Goal: Navigation & Orientation: Find specific page/section

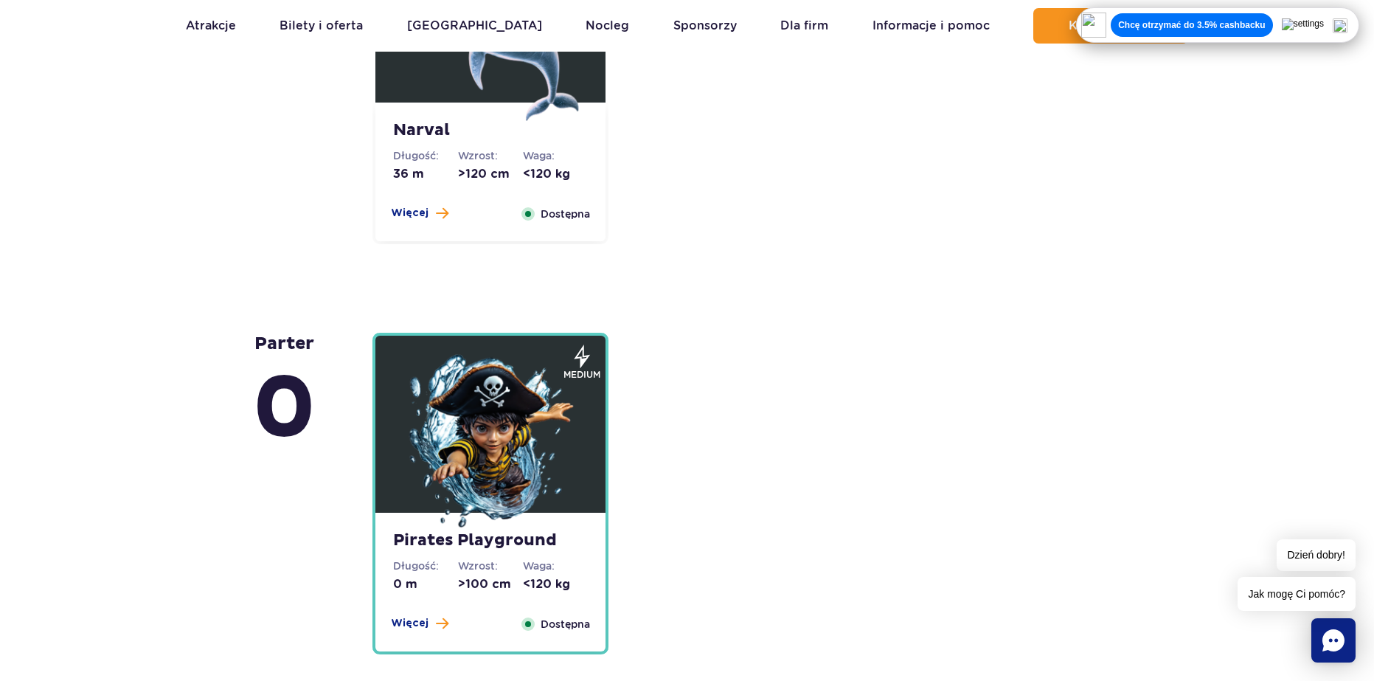
scroll to position [3467, 0]
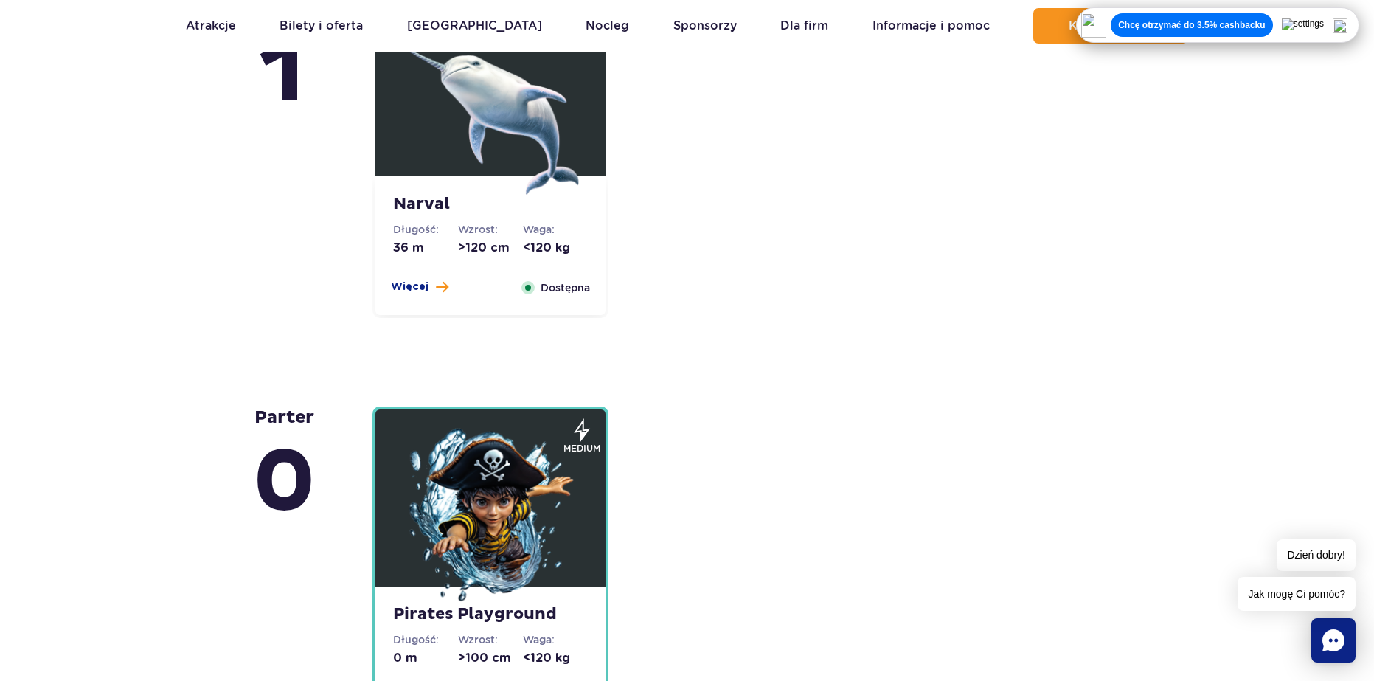
click at [496, 470] on img at bounding box center [490, 516] width 177 height 177
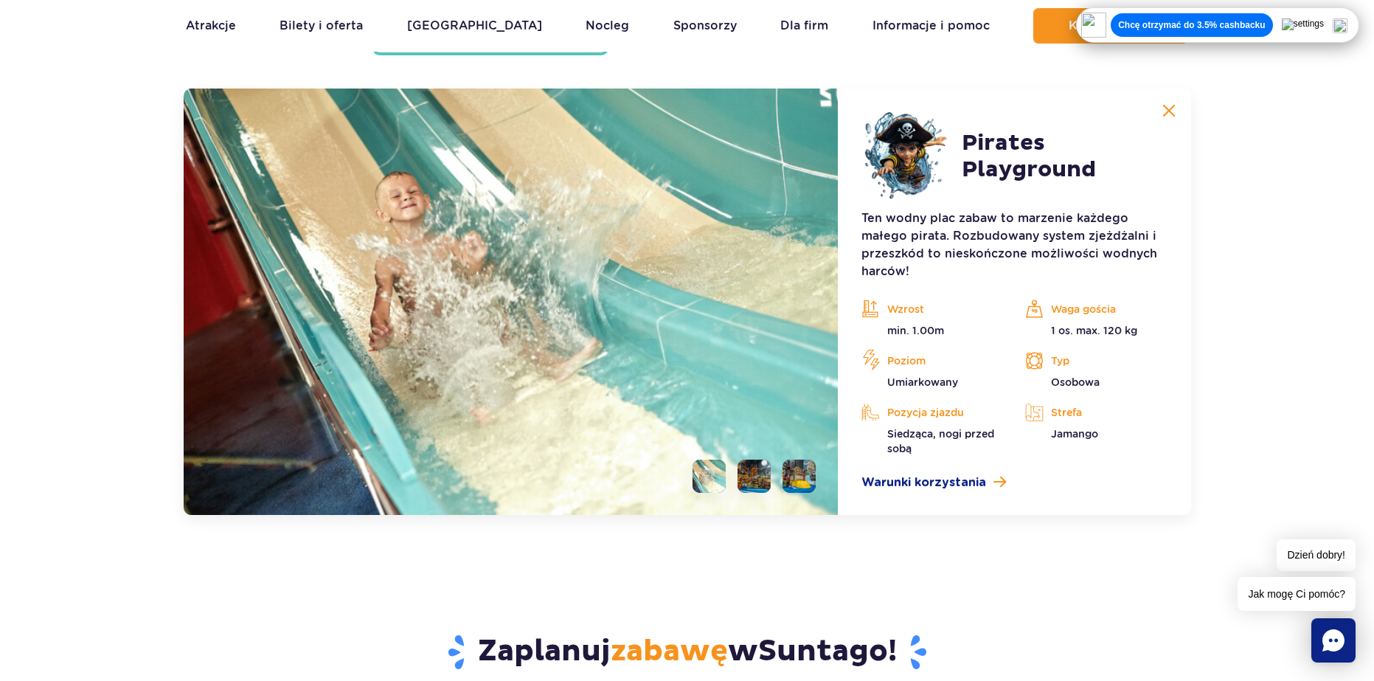
click at [757, 478] on li at bounding box center [753, 475] width 33 height 33
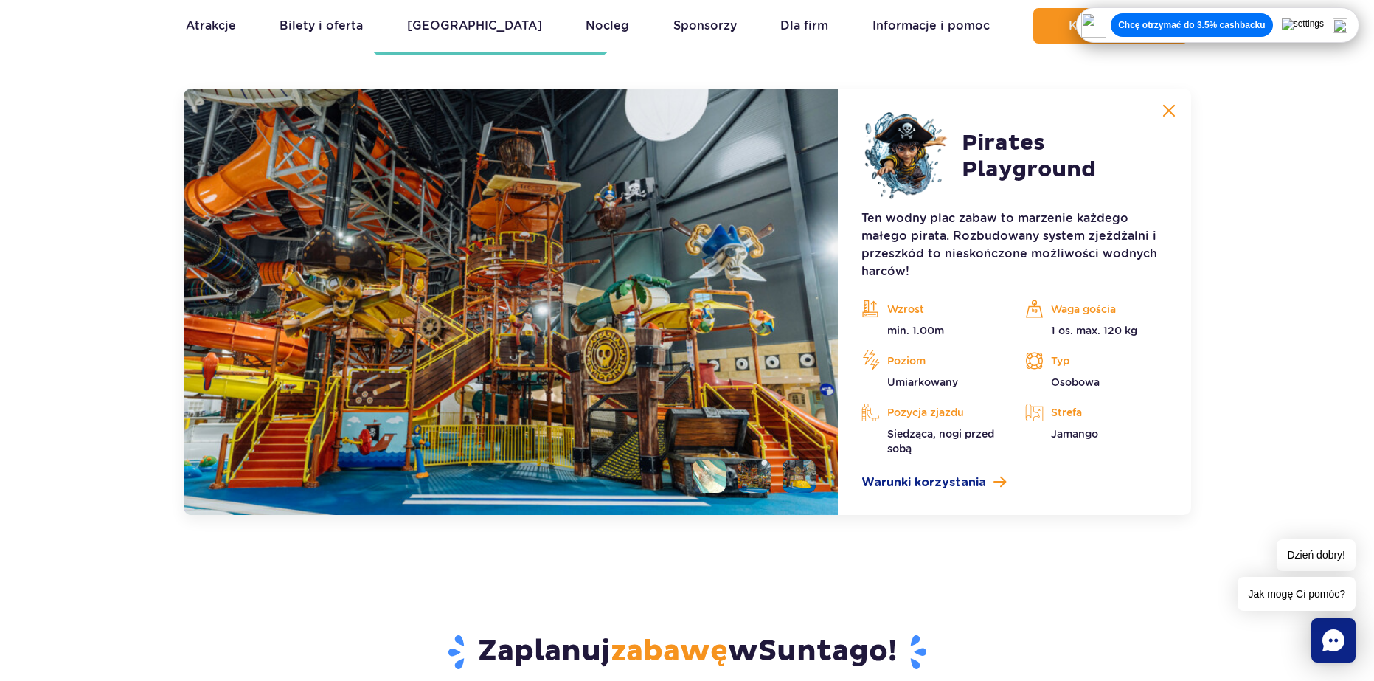
click at [783, 470] on li at bounding box center [798, 475] width 33 height 33
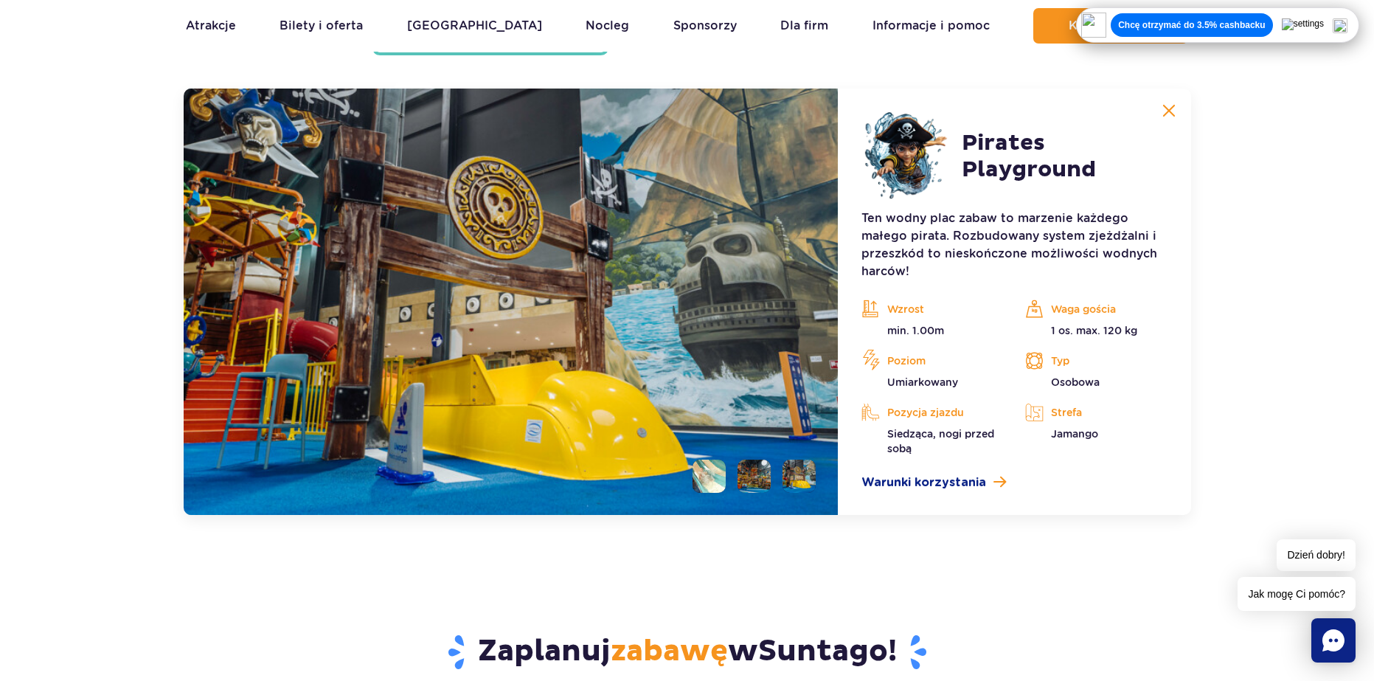
click at [768, 478] on li at bounding box center [753, 475] width 33 height 33
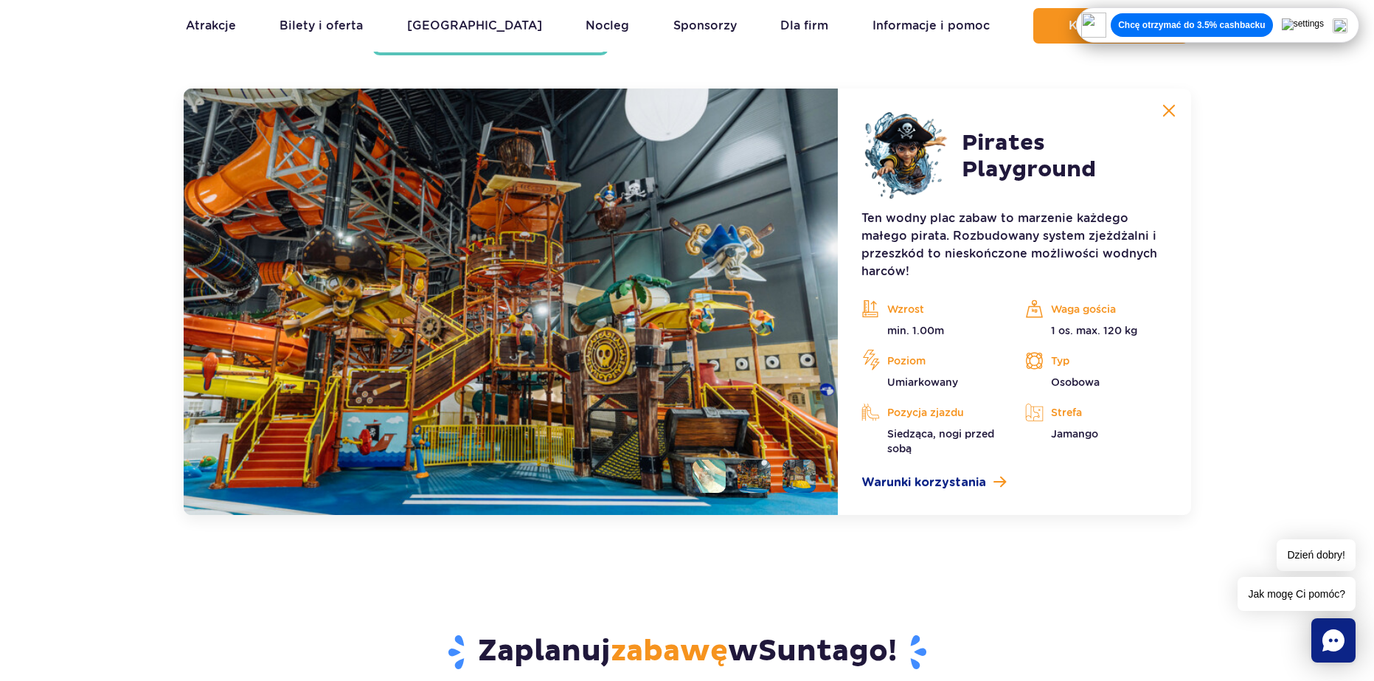
click at [1173, 105] on img at bounding box center [1168, 110] width 13 height 13
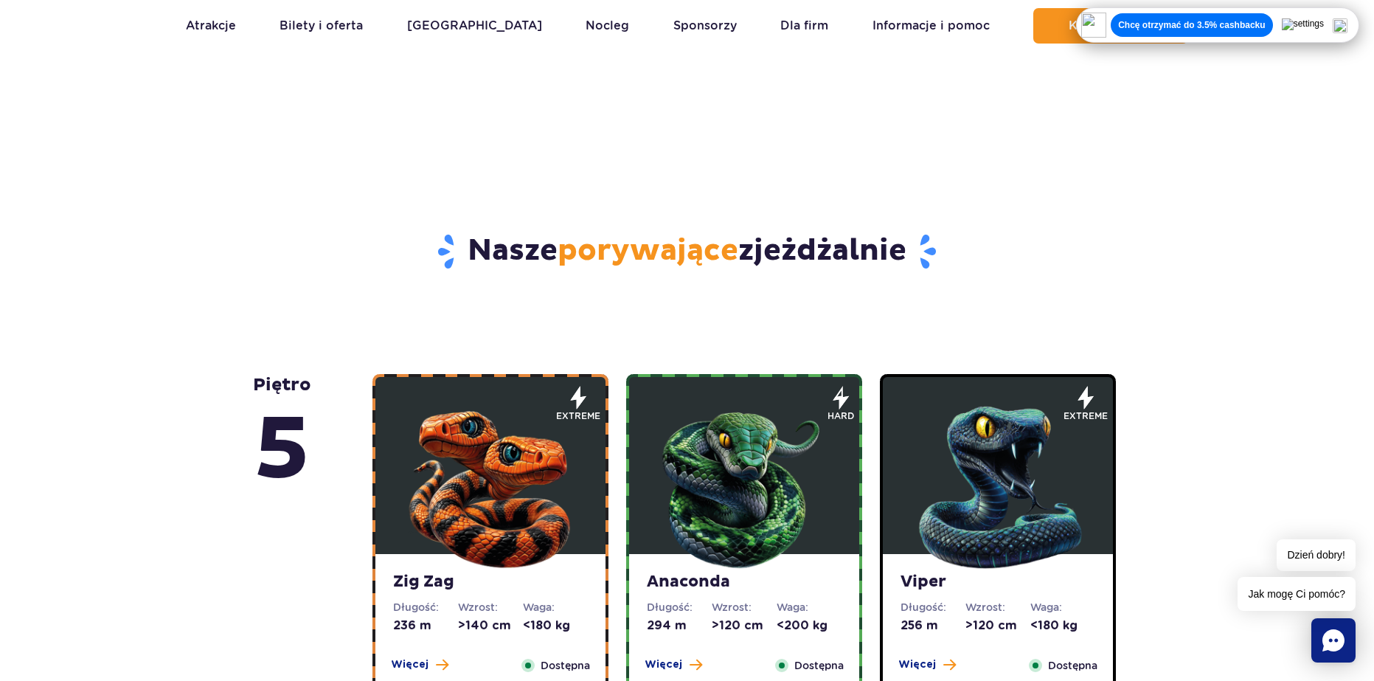
scroll to position [673, 0]
